Goal: Task Accomplishment & Management: Manage account settings

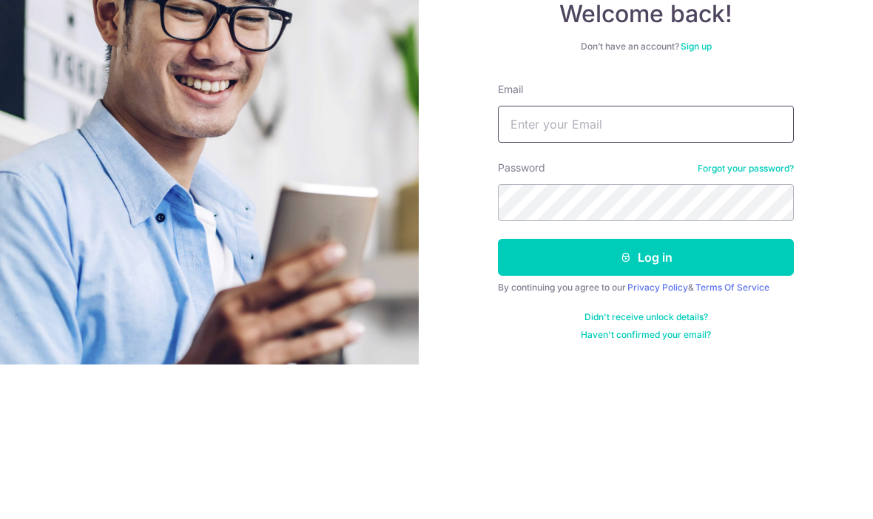
type input "[EMAIL_ADDRESS][PERSON_NAME][DOMAIN_NAME]"
click at [646, 393] on button "Log in" at bounding box center [646, 411] width 296 height 37
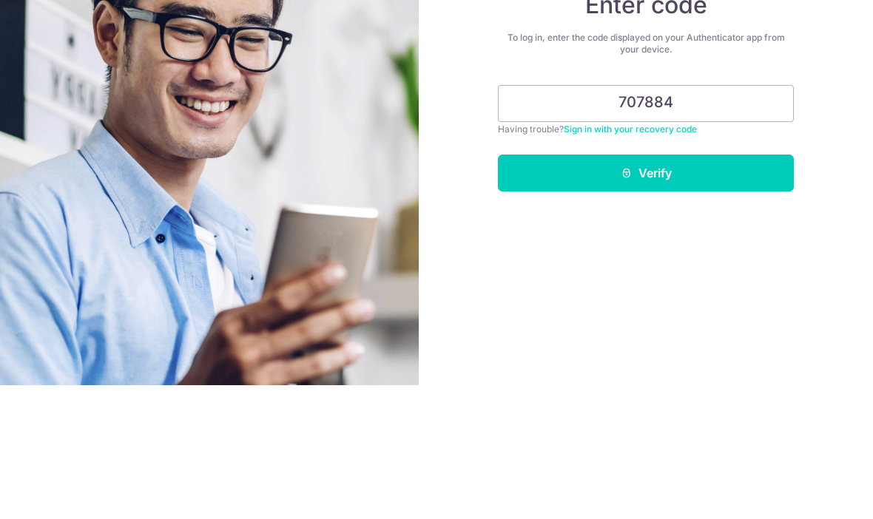
type input "707884"
click at [698, 288] on button "Verify" at bounding box center [646, 306] width 296 height 37
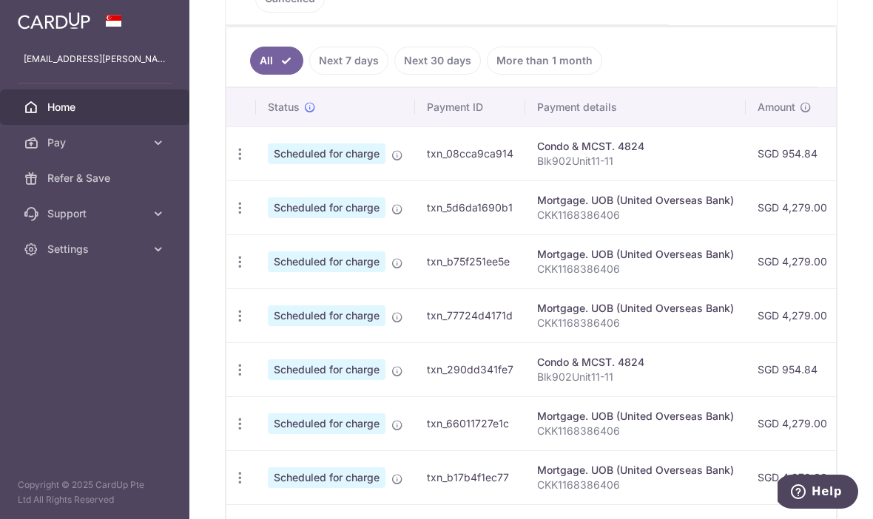
scroll to position [413, 0]
